Goal: Task Accomplishment & Management: Complete application form

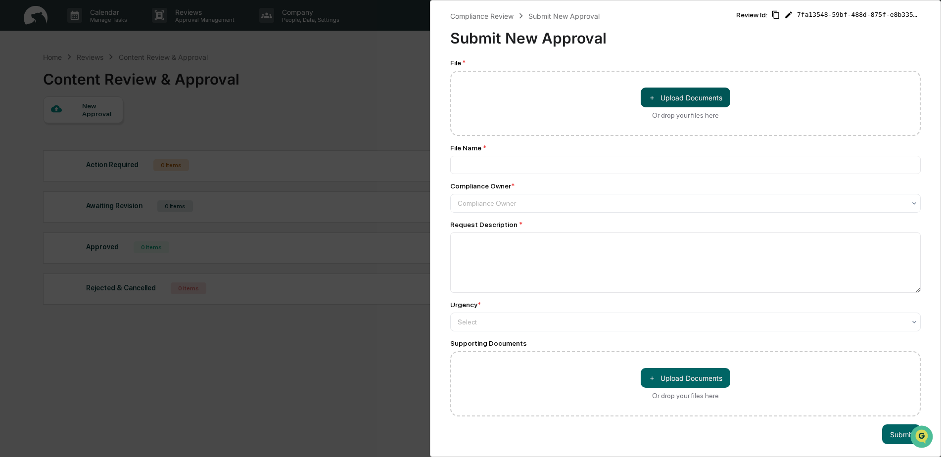
click at [709, 99] on button "＋ Upload Documents" at bounding box center [686, 98] width 90 height 20
type input "**********"
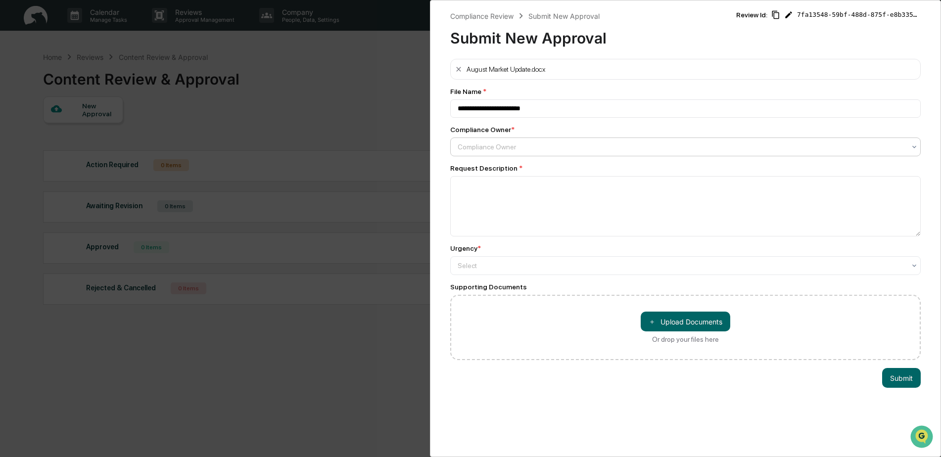
click at [565, 148] on div at bounding box center [682, 147] width 448 height 10
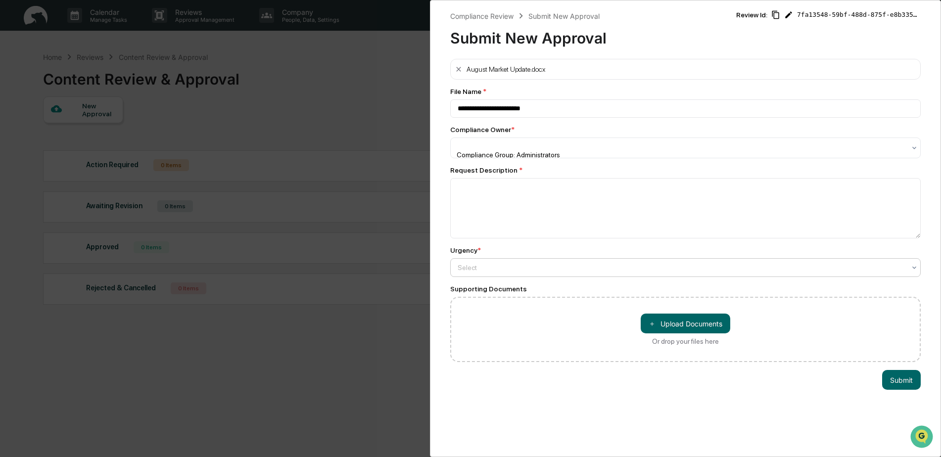
click at [516, 272] on div "Select" at bounding box center [682, 268] width 458 height 14
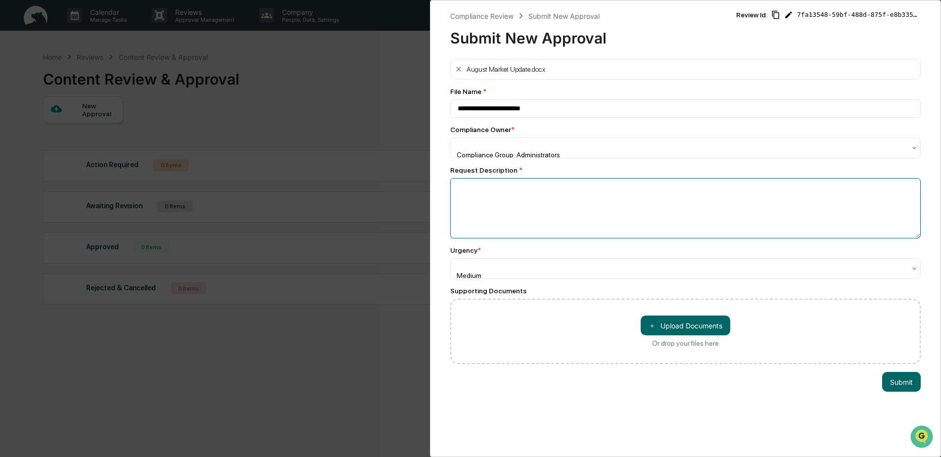
click at [488, 207] on textarea at bounding box center [685, 208] width 471 height 60
type textarea "*"
type textarea "**********"
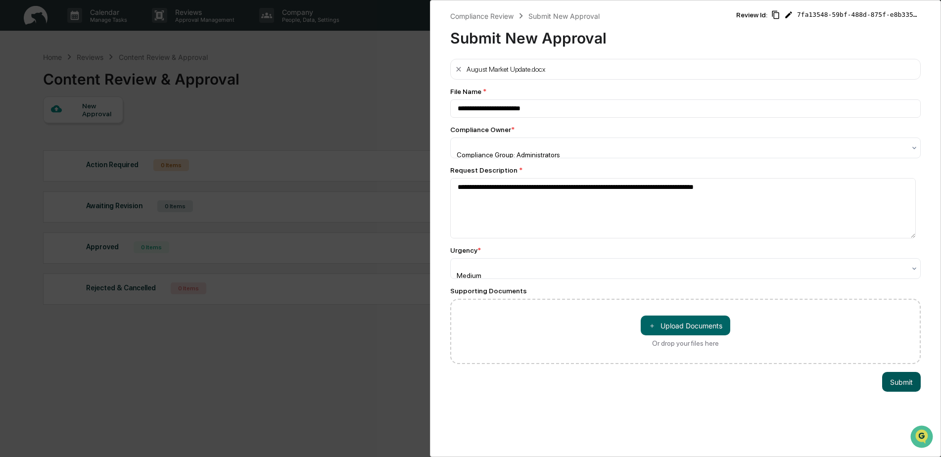
click at [893, 379] on button "Submit" at bounding box center [901, 382] width 39 height 20
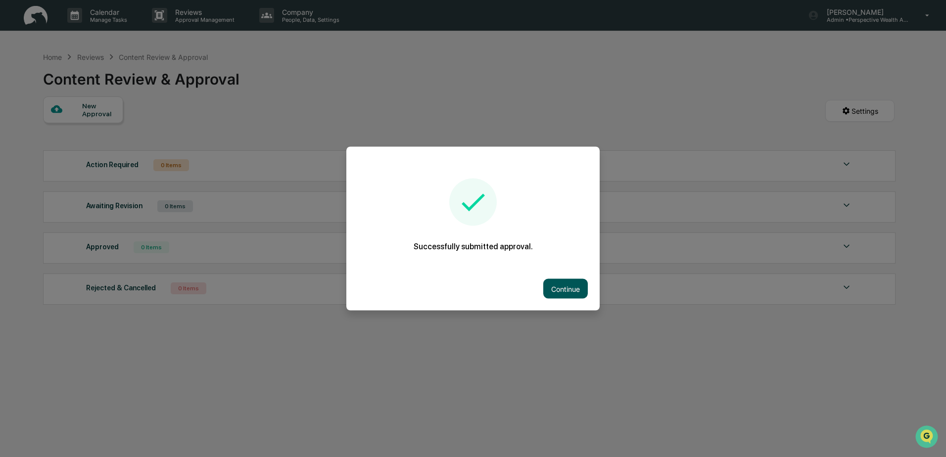
click at [571, 290] on button "Continue" at bounding box center [565, 289] width 45 height 20
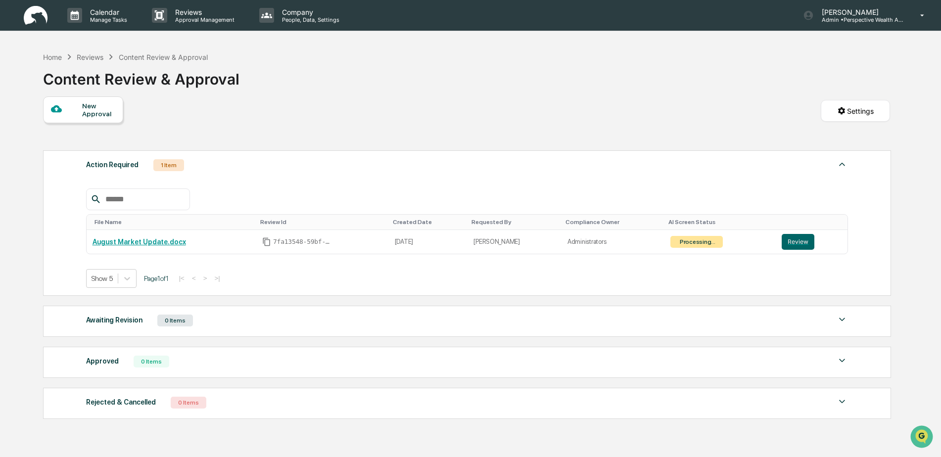
click at [96, 113] on div "New Approval" at bounding box center [98, 110] width 33 height 16
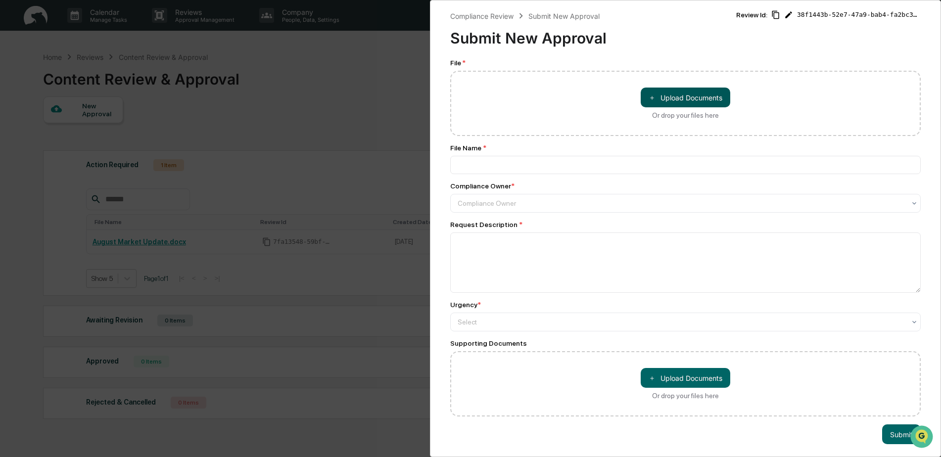
click at [706, 101] on button "＋ Upload Documents" at bounding box center [686, 98] width 90 height 20
type input "**********"
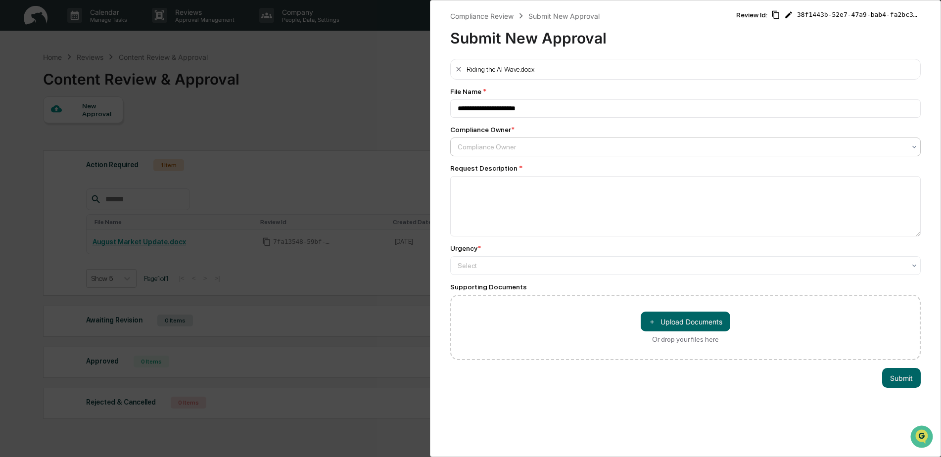
click at [481, 149] on div at bounding box center [682, 147] width 448 height 10
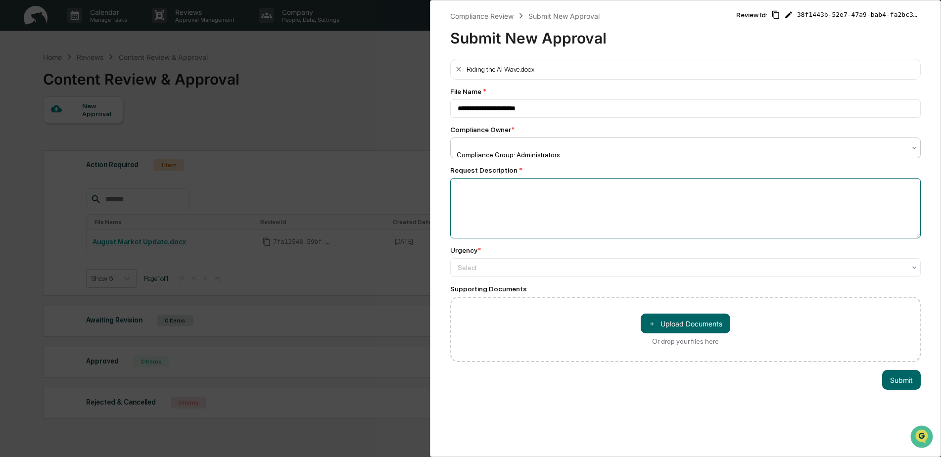
click at [482, 201] on textarea at bounding box center [685, 208] width 471 height 60
type textarea "**********"
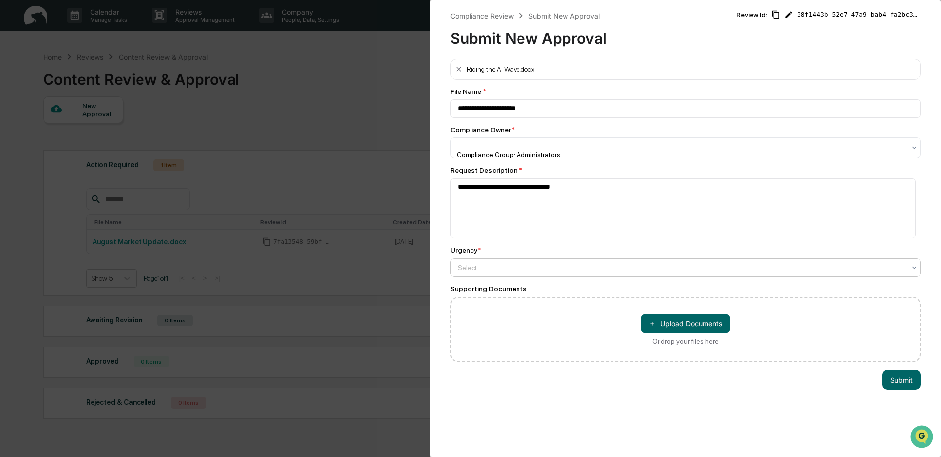
click at [485, 263] on div at bounding box center [682, 268] width 448 height 10
click at [903, 380] on button "Submit" at bounding box center [901, 382] width 39 height 20
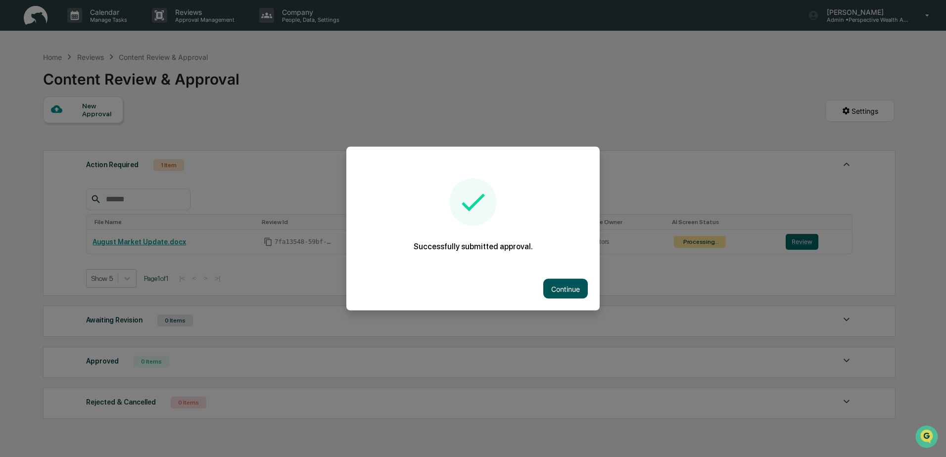
click at [578, 288] on button "Continue" at bounding box center [565, 289] width 45 height 20
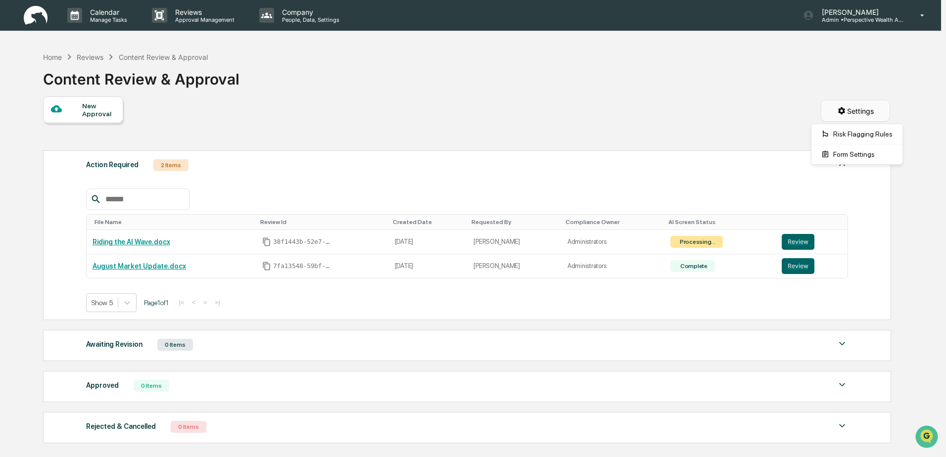
click at [845, 109] on html "Calendar Manage Tasks Reviews Approval Management Company People, Data, Setting…" at bounding box center [473, 228] width 946 height 457
click at [545, 108] on html "Calendar Manage Tasks Reviews Approval Management Company People, Data, Setting…" at bounding box center [473, 228] width 946 height 457
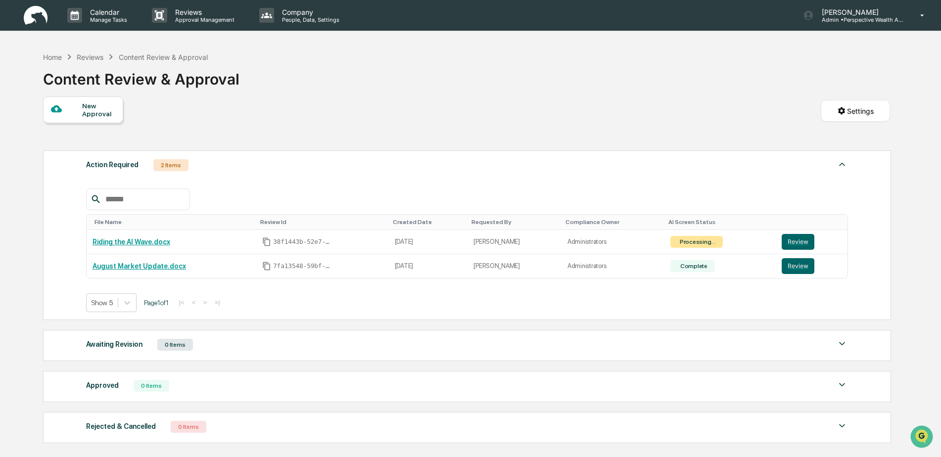
click at [173, 57] on div "Content Review & Approval" at bounding box center [163, 57] width 89 height 8
click at [94, 57] on div "Reviews" at bounding box center [90, 57] width 27 height 8
